Goal: Book appointment/travel/reservation

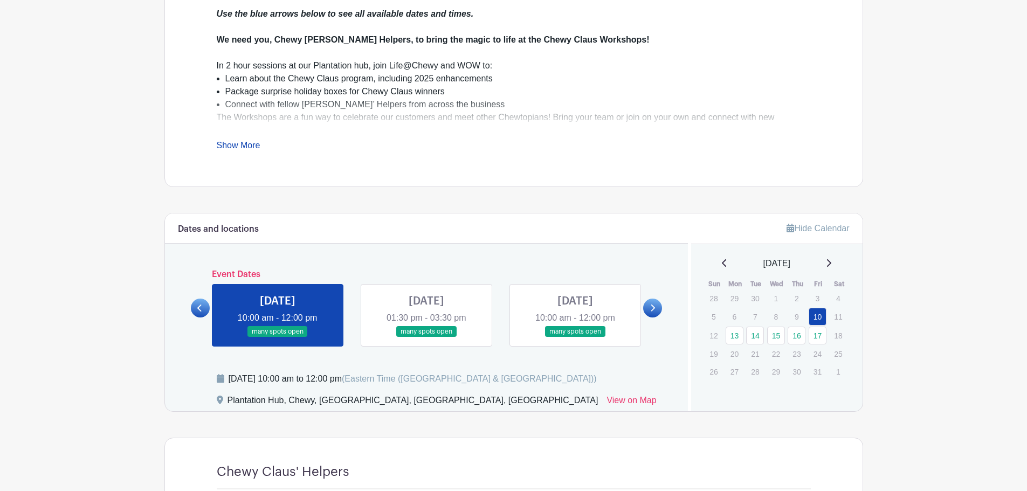
scroll to position [485, 0]
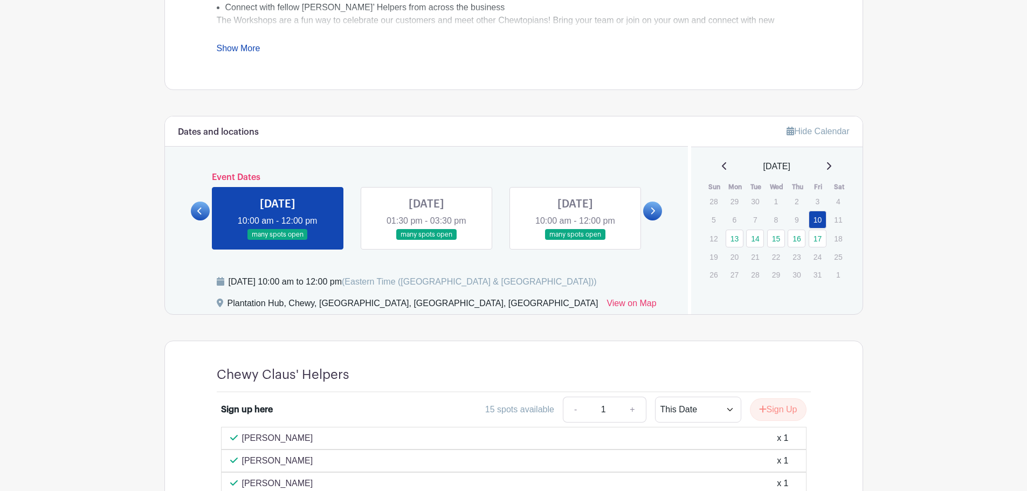
click at [575, 240] on link at bounding box center [575, 240] width 0 height 0
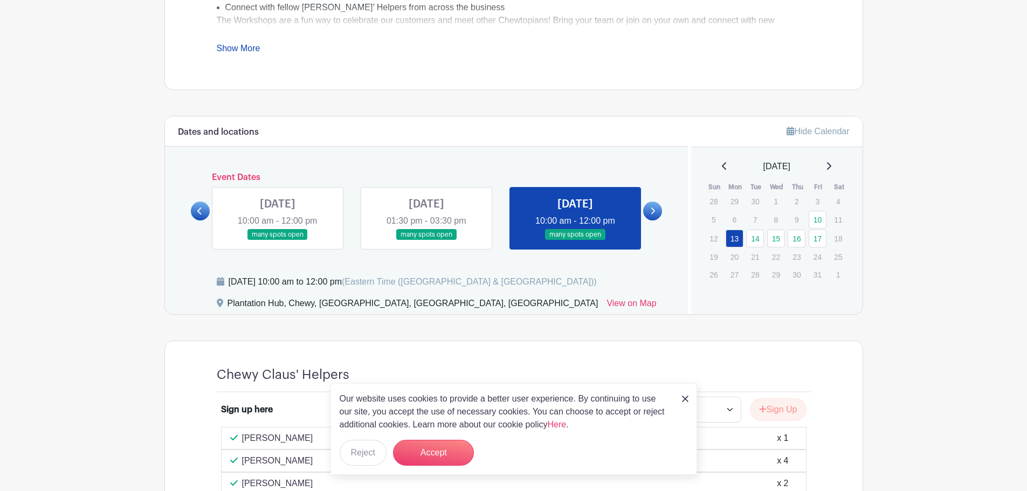
click at [659, 205] on link at bounding box center [652, 211] width 19 height 19
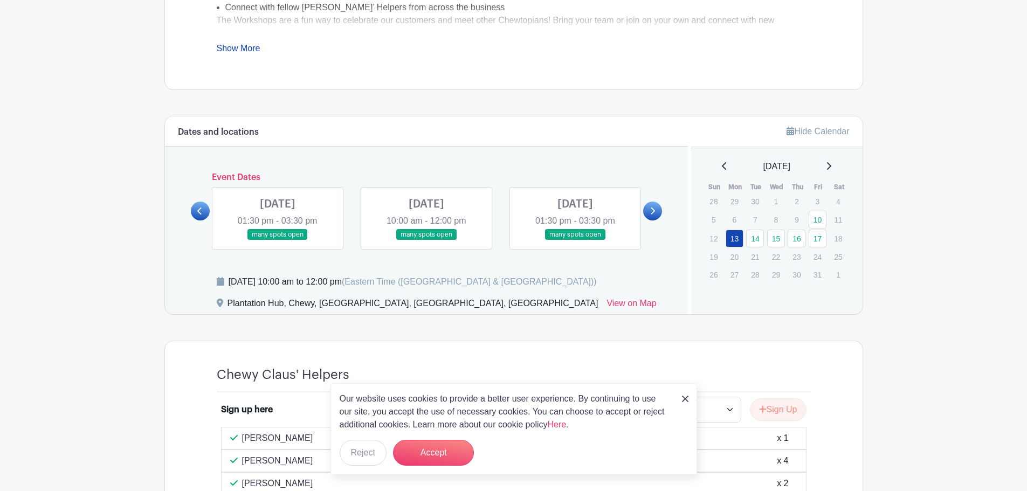
click at [278, 240] on link at bounding box center [278, 240] width 0 height 0
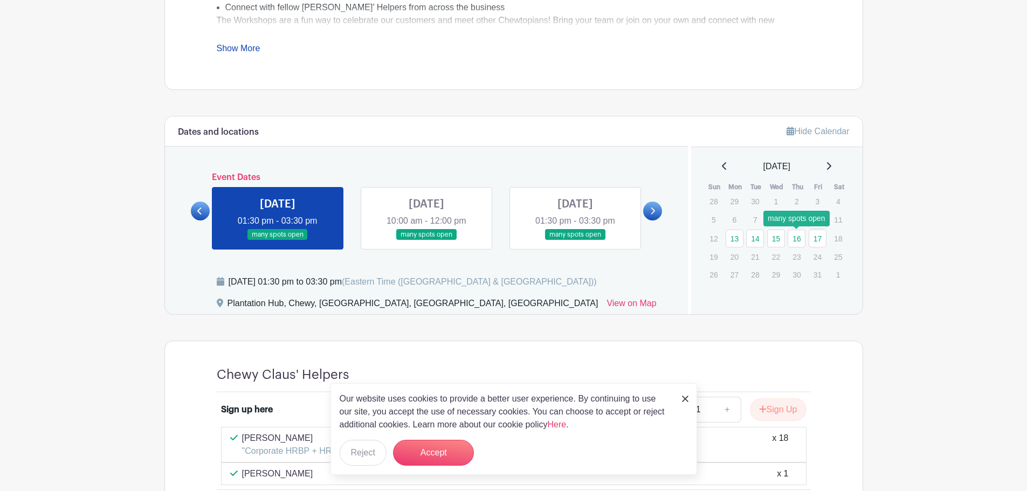
click at [796, 242] on link "16" at bounding box center [796, 239] width 18 height 18
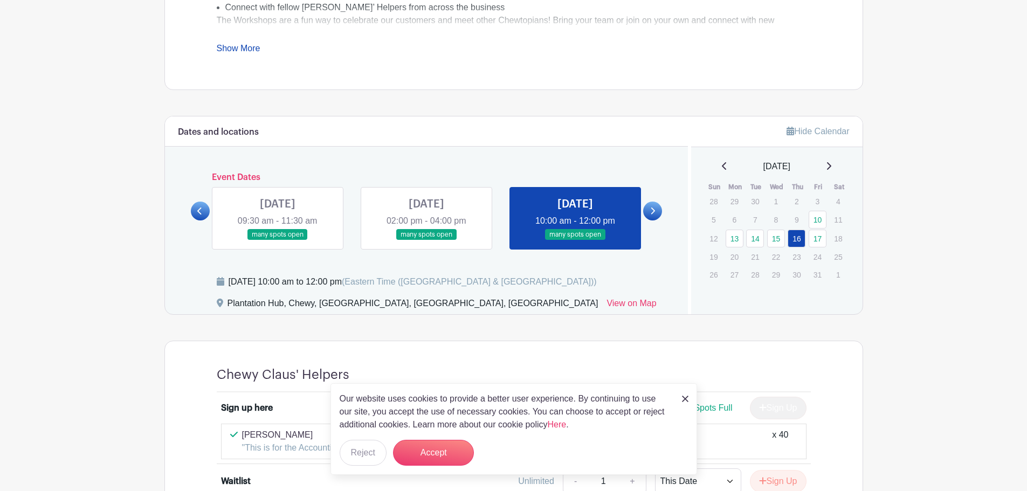
click at [655, 213] on icon at bounding box center [652, 211] width 5 height 8
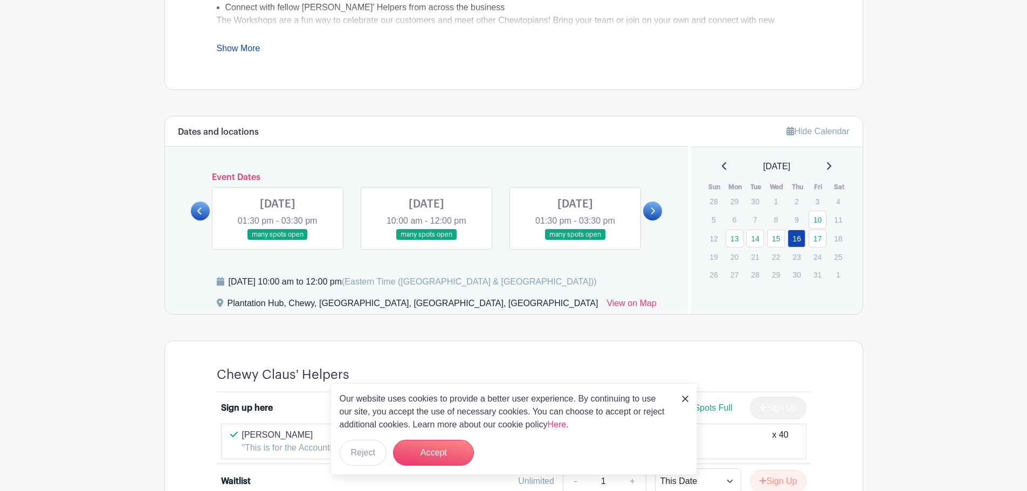
click at [278, 240] on link at bounding box center [278, 240] width 0 height 0
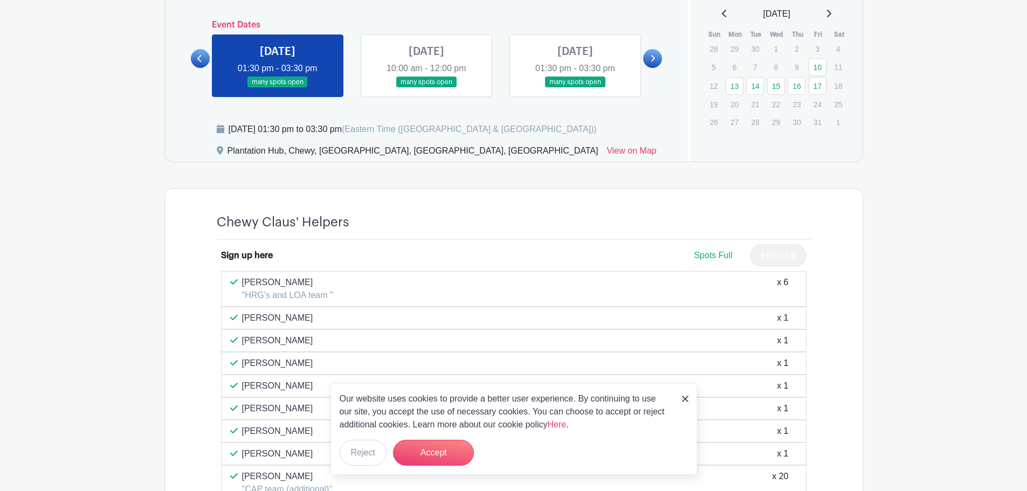
scroll to position [539, 0]
